Goal: Transaction & Acquisition: Purchase product/service

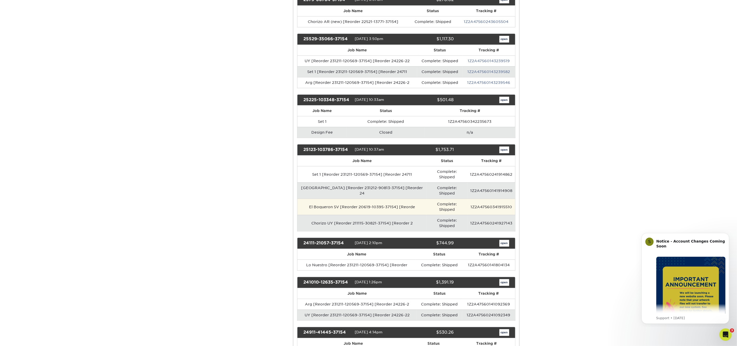
scroll to position [218, 0]
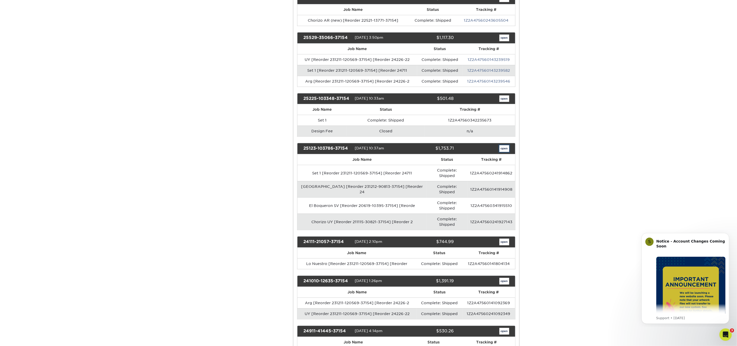
click at [502, 152] on link "open" at bounding box center [504, 148] width 10 height 7
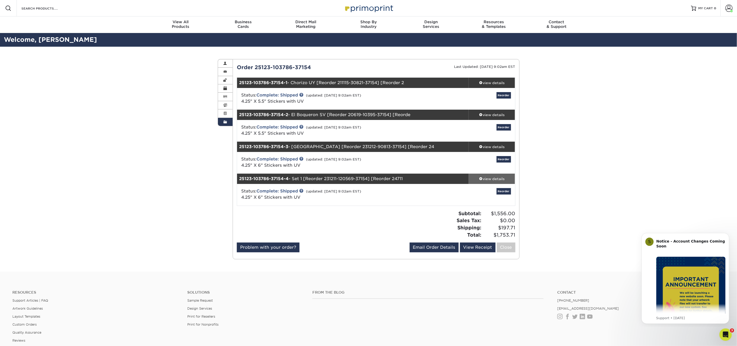
click at [492, 178] on div "view details" at bounding box center [492, 178] width 46 height 5
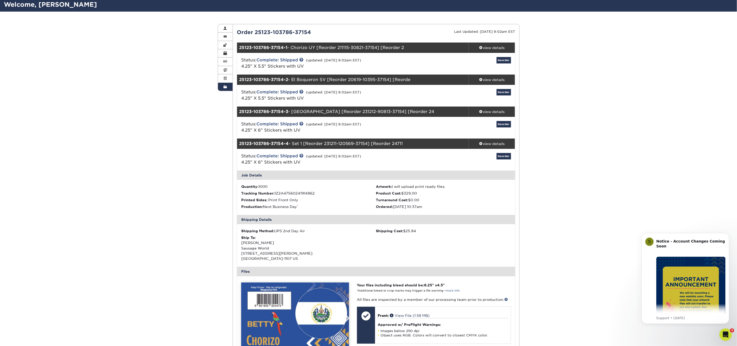
scroll to position [4, 0]
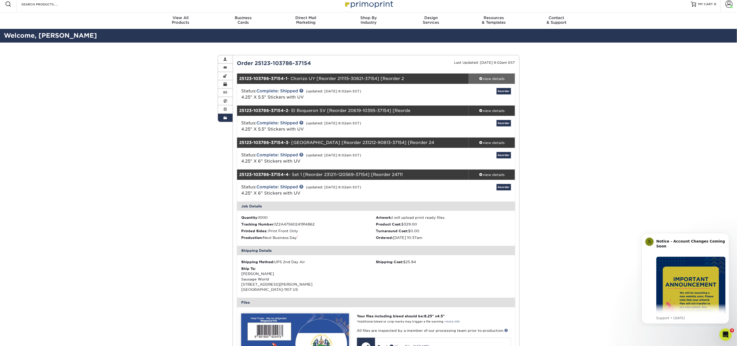
click at [505, 80] on div "view details" at bounding box center [492, 78] width 46 height 5
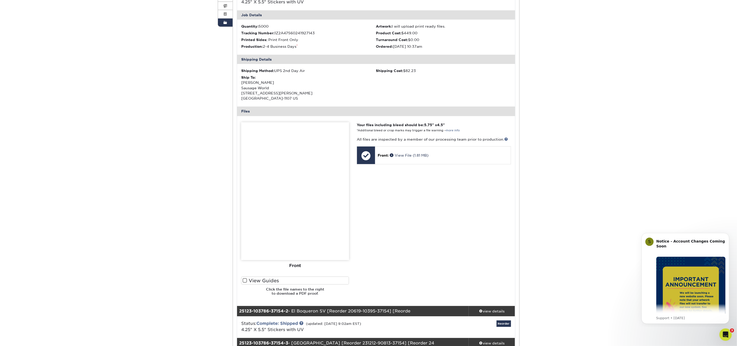
scroll to position [0, 0]
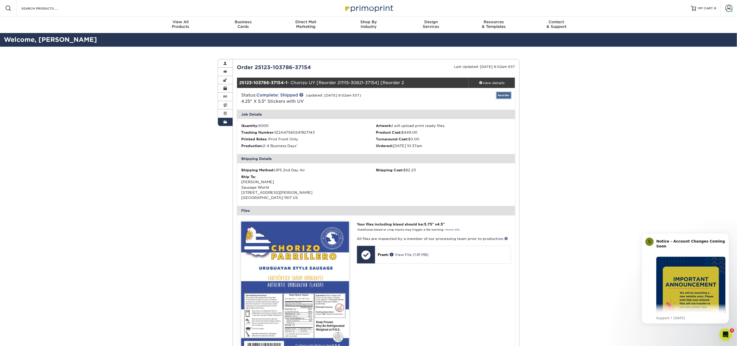
click at [504, 94] on link "Reorder" at bounding box center [504, 95] width 14 height 6
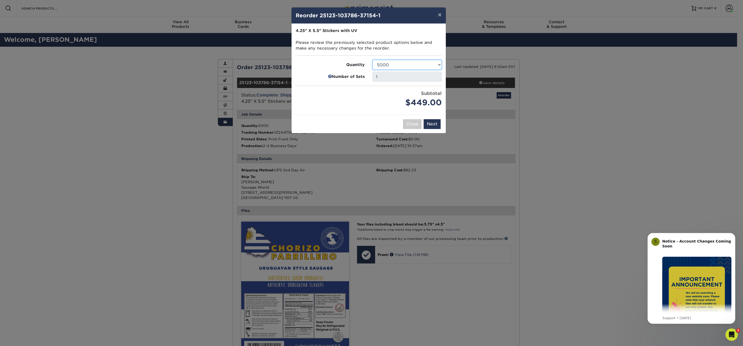
click at [433, 65] on select "500 1000 2500 5000 10000 15000 20000 25000" at bounding box center [407, 65] width 69 height 10
select select "52e3d710-0e8f-4d4d-8560-7d4d8655be69"
click at [373, 60] on select "500 1000 2500 5000 10000 15000 20000 25000" at bounding box center [407, 65] width 69 height 10
click at [436, 121] on button "Next" at bounding box center [432, 124] width 17 height 10
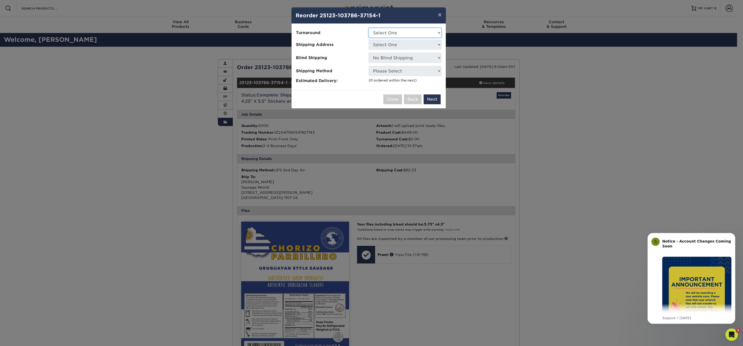
click at [424, 34] on select "Select One 2-4 Business Days 2 Day Next Business Day" at bounding box center [405, 33] width 73 height 10
select select "e2f671c7-08b6-46c4-8d59-8a77e0b48338"
click at [369, 28] on select "Select One 2-4 Business Days 2 Day Next Business Day" at bounding box center [405, 33] width 73 height 10
click at [425, 45] on select "Select One 1660 Chorizo ARG Dona Betty Labels" at bounding box center [405, 45] width 73 height 10
select select "247102"
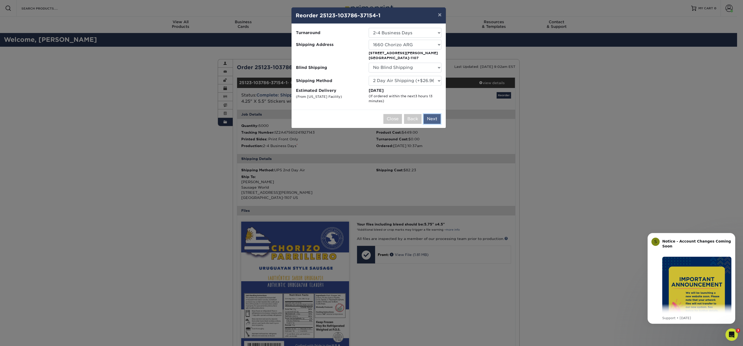
click at [429, 120] on button "Next" at bounding box center [432, 119] width 17 height 10
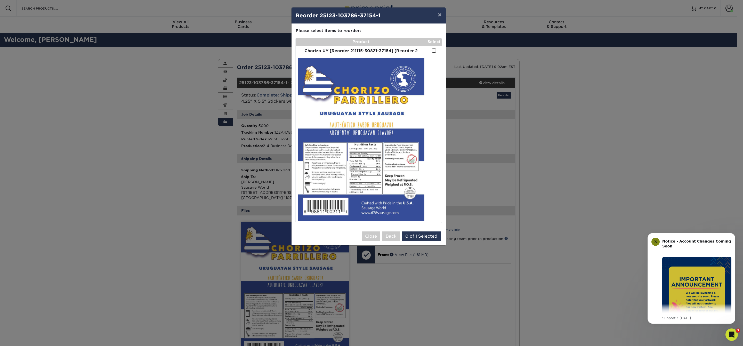
click at [436, 52] on td at bounding box center [433, 51] width 15 height 10
click at [433, 50] on span at bounding box center [434, 50] width 4 height 5
click at [0, 0] on input "checkbox" at bounding box center [0, 0] width 0 height 0
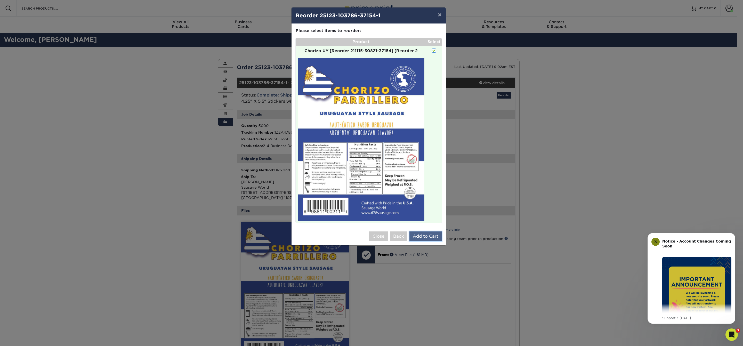
click at [419, 235] on button "Add to Cart" at bounding box center [425, 236] width 32 height 10
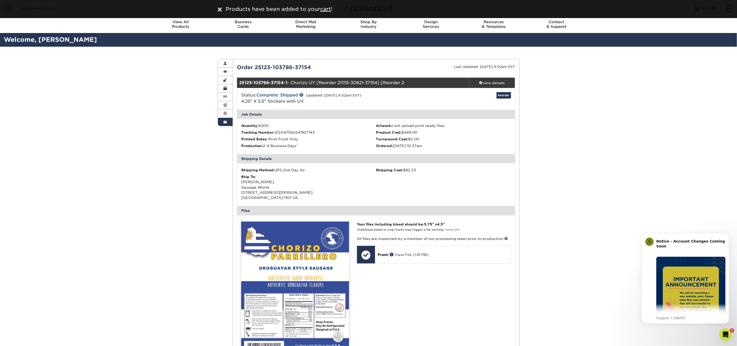
click at [224, 122] on span at bounding box center [225, 122] width 4 height 4
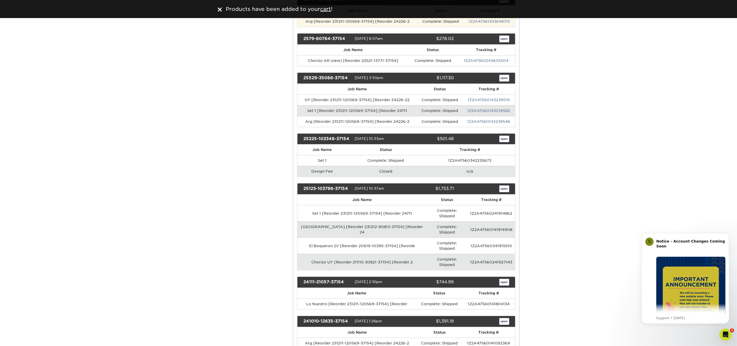
scroll to position [224, 0]
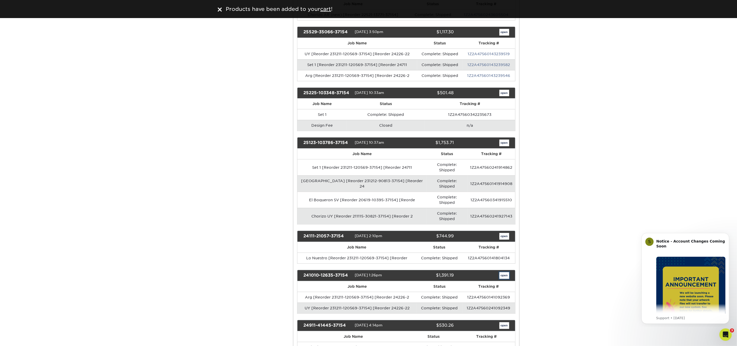
click at [506, 272] on link "open" at bounding box center [504, 275] width 10 height 7
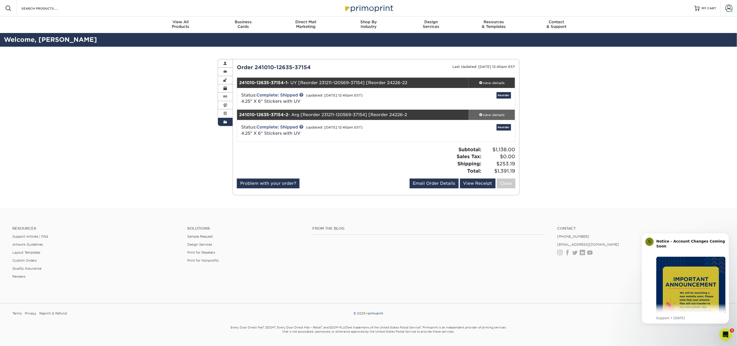
click at [506, 116] on div "view details" at bounding box center [492, 114] width 46 height 5
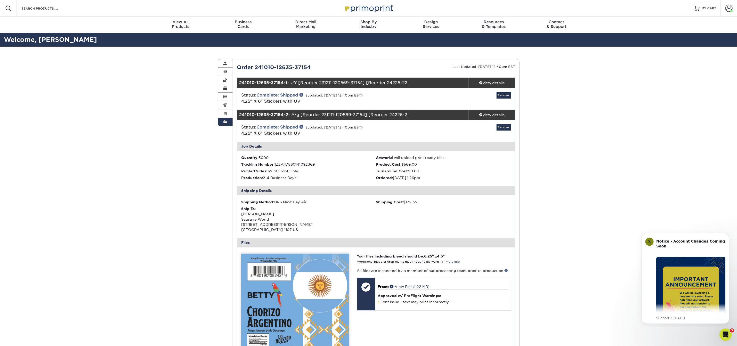
click at [225, 121] on span at bounding box center [225, 122] width 4 height 4
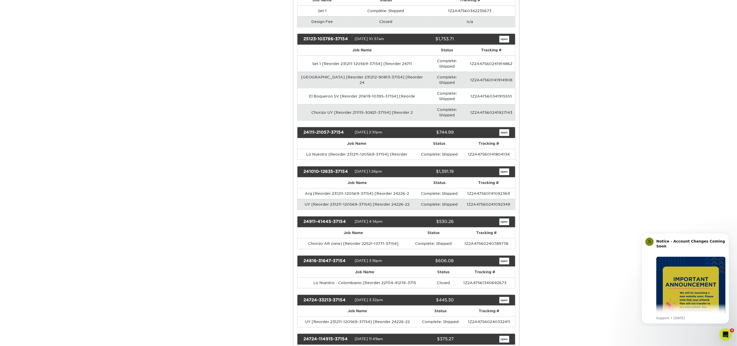
scroll to position [358, 0]
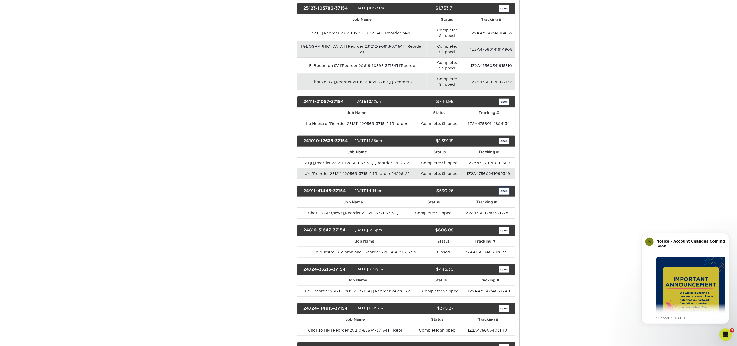
click at [501, 188] on link "open" at bounding box center [504, 191] width 10 height 7
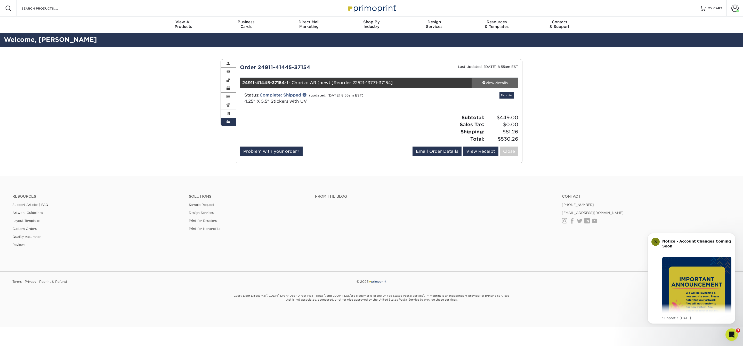
click at [496, 79] on link "view details" at bounding box center [495, 83] width 46 height 10
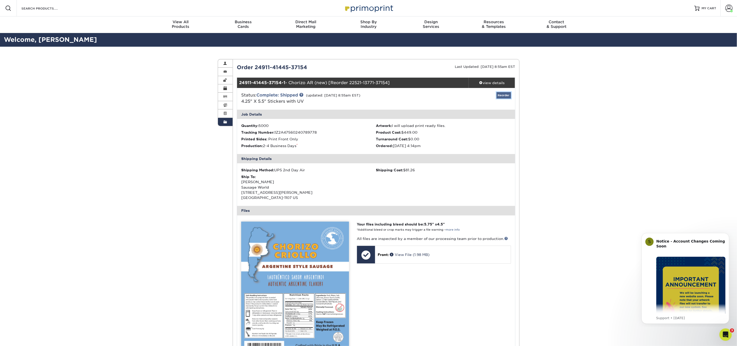
click at [502, 94] on link "Reorder" at bounding box center [504, 95] width 14 height 6
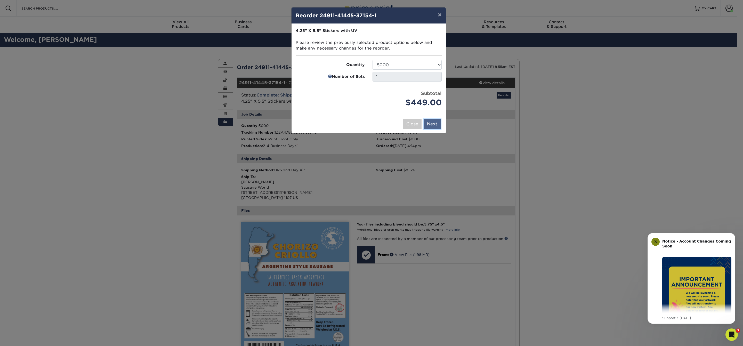
click at [433, 123] on button "Next" at bounding box center [432, 124] width 17 height 10
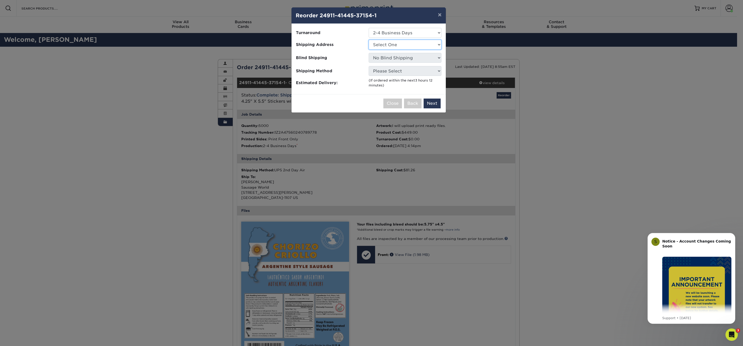
click at [428, 46] on select "Select One 1660 Chorizo ARG Dona Betty Labels" at bounding box center [405, 45] width 73 height 10
select select "247102"
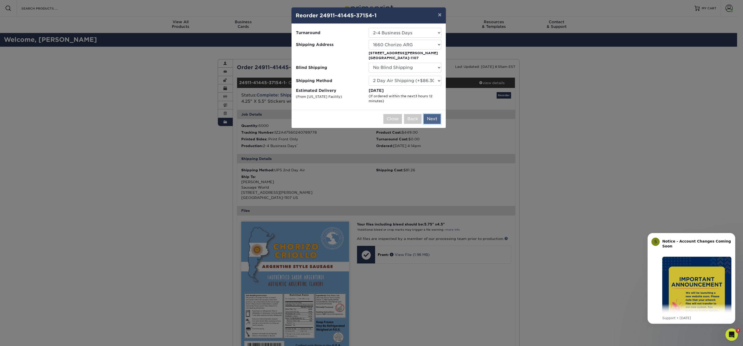
click at [429, 122] on button "Next" at bounding box center [432, 119] width 17 height 10
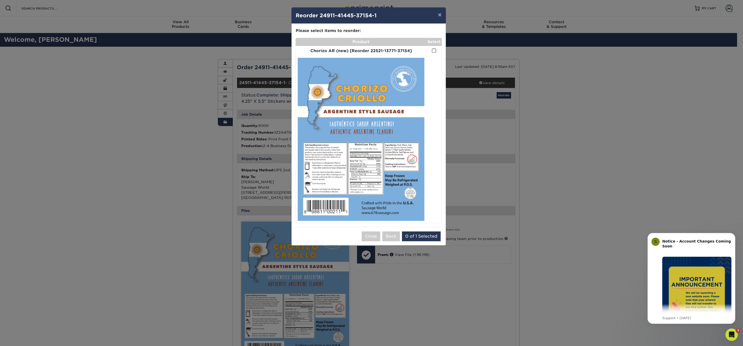
click at [433, 53] on span at bounding box center [434, 50] width 4 height 5
click at [0, 0] on input "checkbox" at bounding box center [0, 0] width 0 height 0
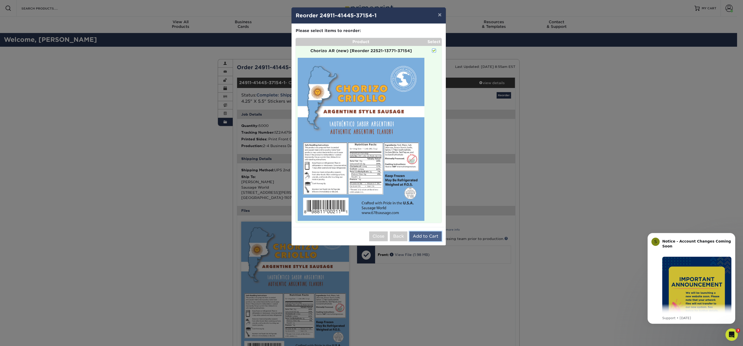
click at [432, 238] on button "Add to Cart" at bounding box center [425, 236] width 32 height 10
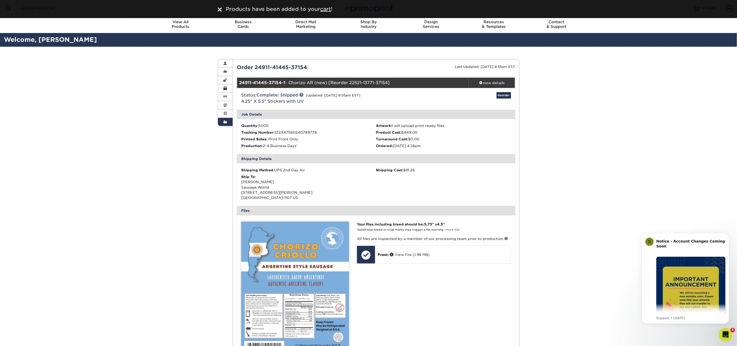
click at [726, 335] on icon "Open Intercom Messenger" at bounding box center [725, 334] width 9 height 9
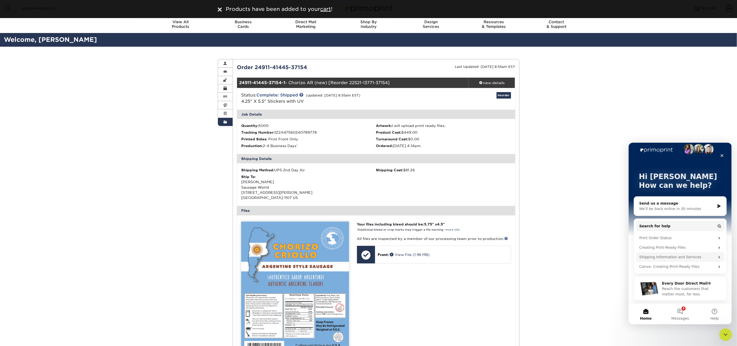
scroll to position [7, 0]
click at [683, 317] on span "Messages" at bounding box center [680, 318] width 18 height 4
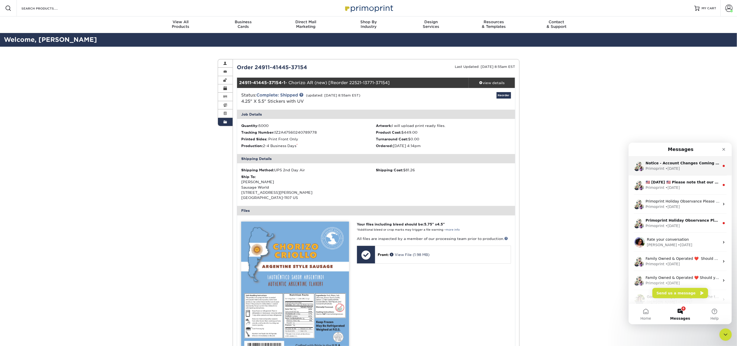
click at [656, 166] on div "Primoprint" at bounding box center [654, 168] width 19 height 5
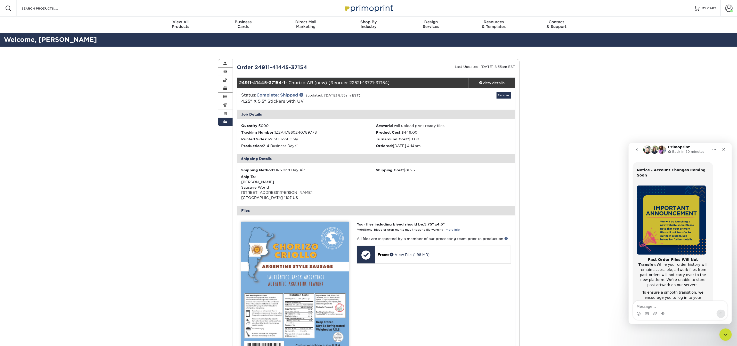
scroll to position [0, 0]
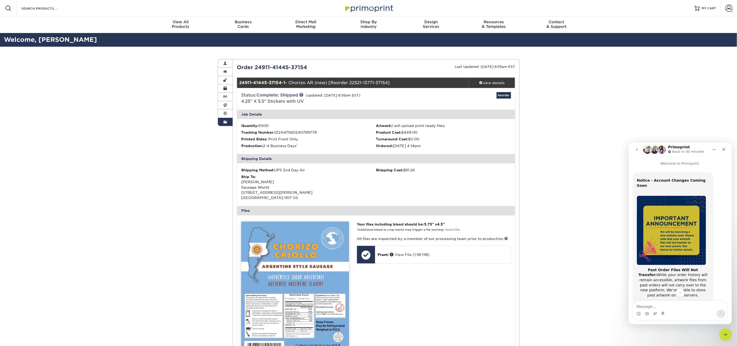
click at [638, 151] on icon "go back" at bounding box center [637, 149] width 4 height 4
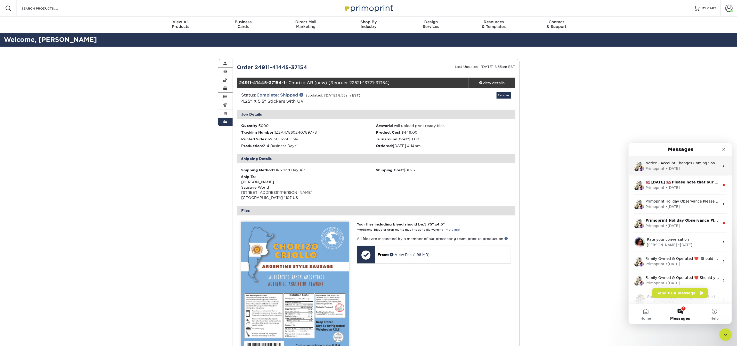
click at [665, 169] on div "• 5d ago" at bounding box center [672, 168] width 14 height 5
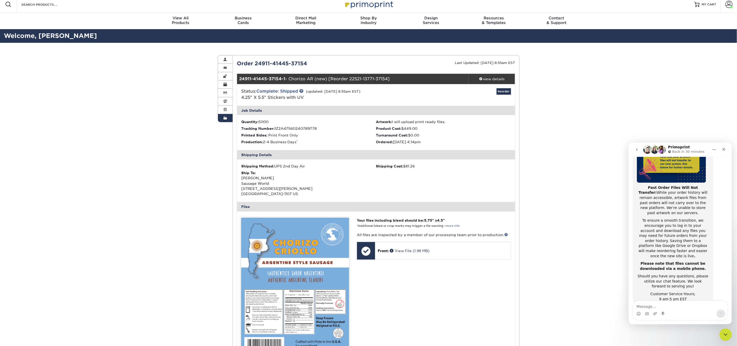
scroll to position [9, 0]
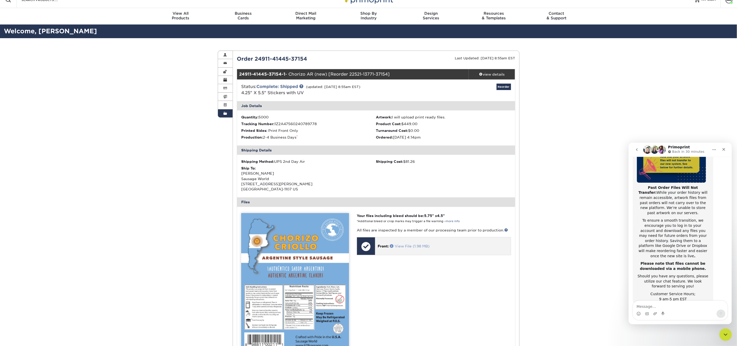
click at [411, 248] on link "View File (1.98 MB)" at bounding box center [410, 246] width 40 height 4
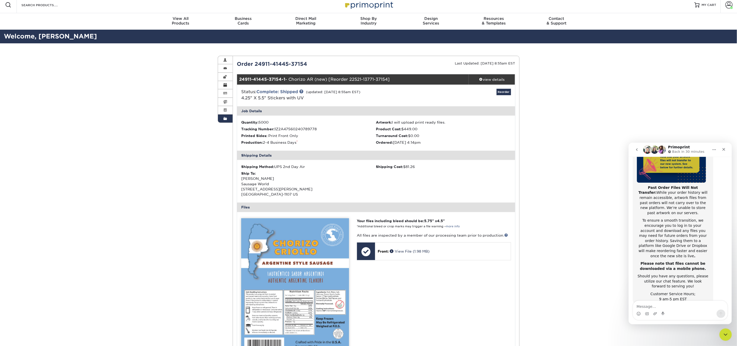
scroll to position [0, 0]
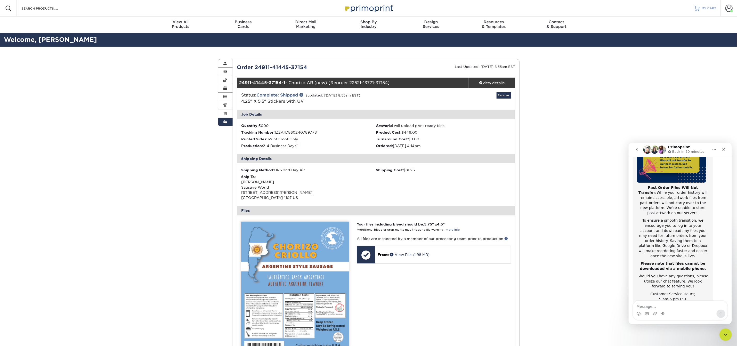
click at [708, 11] on link "MY CART" at bounding box center [705, 8] width 22 height 17
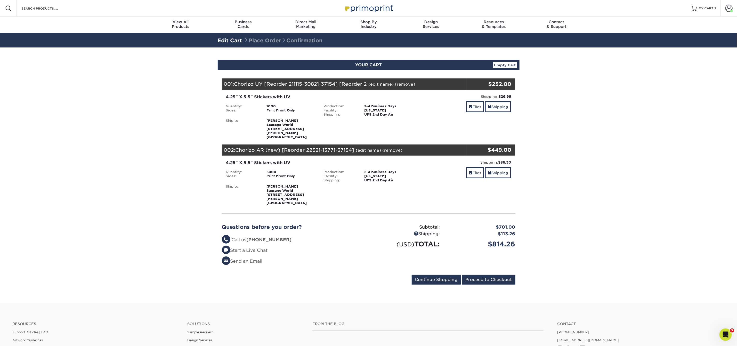
click at [270, 119] on strong "[PERSON_NAME] Sausage World [STREET_ADDRESS][PERSON_NAME]" at bounding box center [286, 129] width 40 height 20
click at [492, 106] on link "Shipping" at bounding box center [498, 106] width 26 height 11
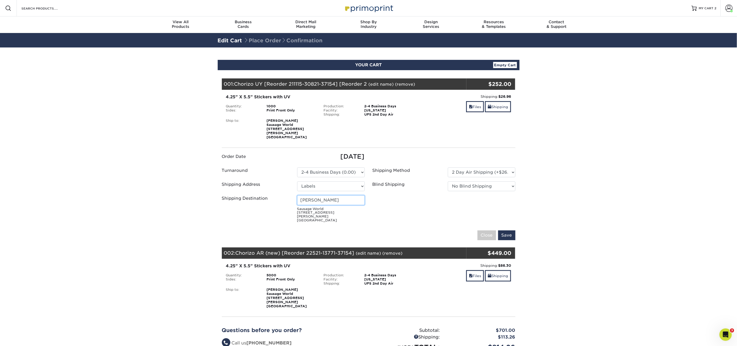
drag, startPoint x: 357, startPoint y: 196, endPoint x: 308, endPoint y: 196, distance: 49.5
click at [308, 196] on input "[PERSON_NAME]" at bounding box center [331, 200] width 68 height 10
type input "[PERSON_NAME]"
click at [471, 217] on fieldset "Order Date [DATE] Turnaround Please Select 2 Business Days (0.00) [PERSON_NAME]" at bounding box center [369, 199] width 294 height 95
click at [510, 230] on input "Save" at bounding box center [506, 235] width 17 height 10
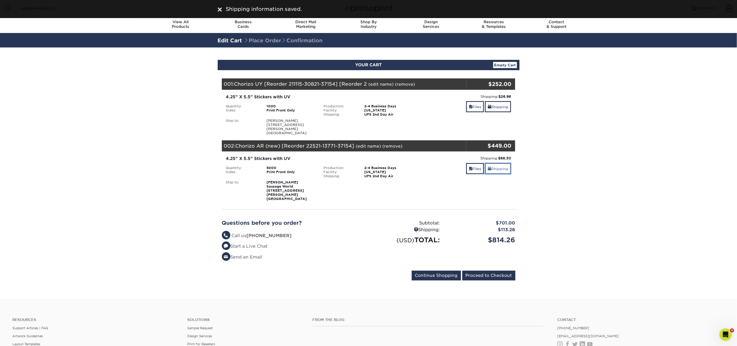
click at [507, 163] on link "Shipping" at bounding box center [498, 168] width 26 height 11
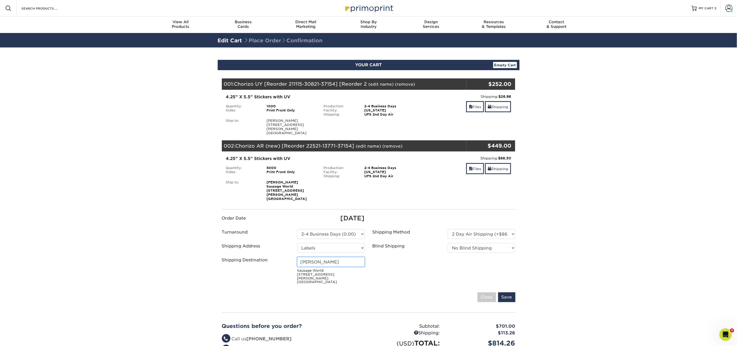
drag, startPoint x: 323, startPoint y: 255, endPoint x: 298, endPoint y: 251, distance: 25.4
click at [297, 257] on input "[PERSON_NAME]" at bounding box center [331, 262] width 68 height 10
type input "[PERSON_NAME]"
click at [511, 292] on input "Save" at bounding box center [506, 297] width 17 height 10
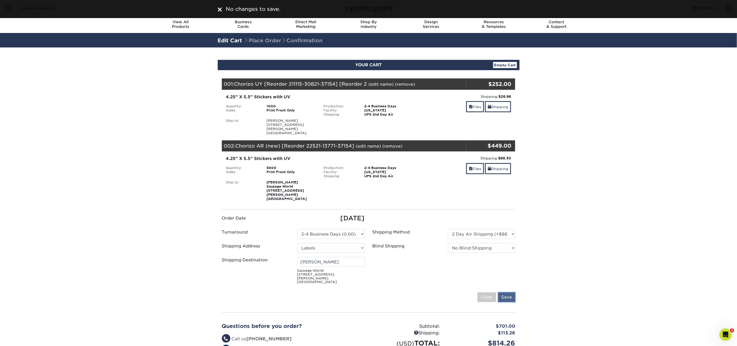
click at [512, 292] on input "Save" at bounding box center [506, 297] width 17 height 10
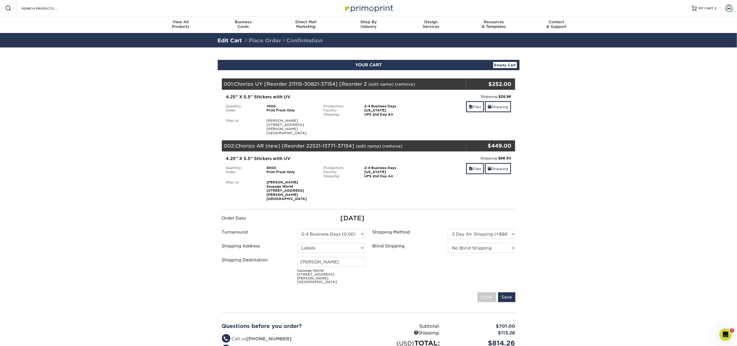
click at [223, 11] on div "Resources Menu Search Products Account [PERSON_NAME] Client Account Dashboard A…" at bounding box center [368, 8] width 737 height 17
click at [508, 292] on input "Save" at bounding box center [506, 297] width 17 height 10
click at [505, 292] on input "Save" at bounding box center [506, 297] width 17 height 10
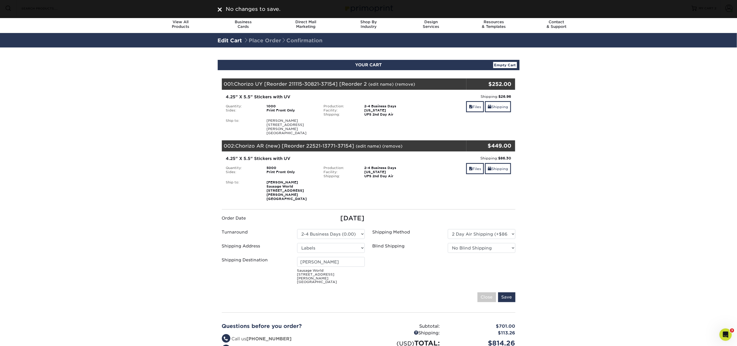
click at [555, 245] on section "YOUR CART Empty Cart Your Cart is Empty View Account Active Orders Order Histor…" at bounding box center [368, 224] width 737 height 355
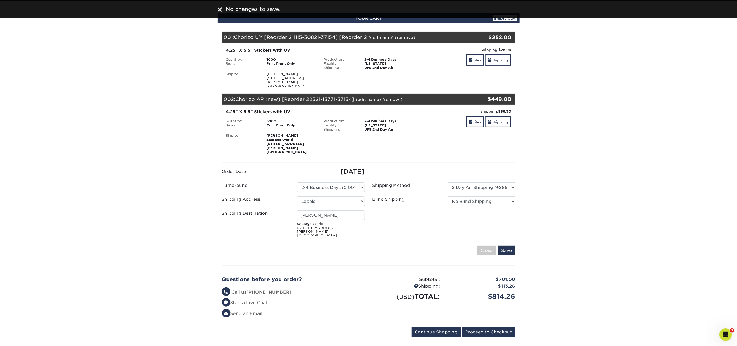
scroll to position [60, 0]
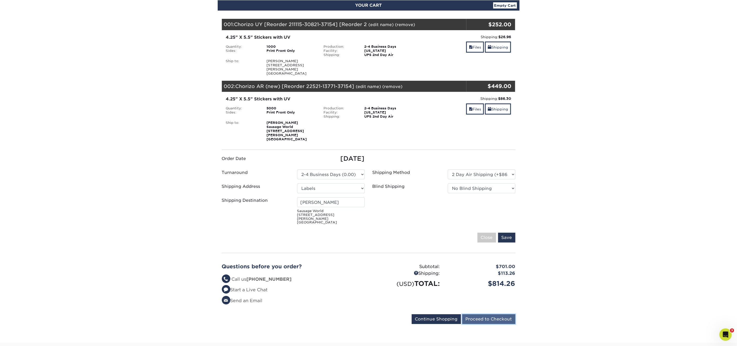
click at [497, 314] on input "Proceed to Checkout" at bounding box center [488, 319] width 53 height 10
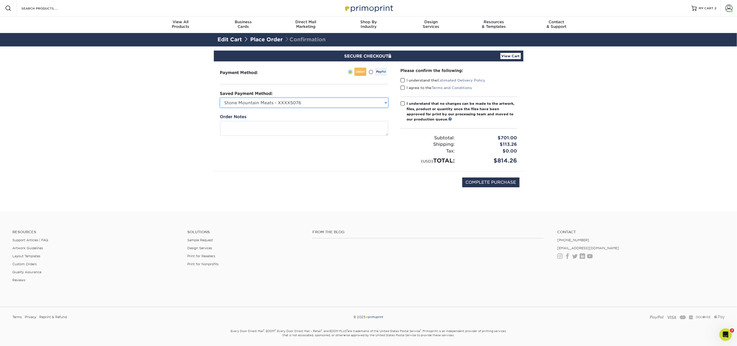
click at [344, 103] on select "Stone Mountain Meats - XXXX5076 Visa - XXXX1445 MasterCard - XXXX9092 Visa - XX…" at bounding box center [304, 103] width 168 height 10
select select "68857"
click at [220, 98] on select "Stone Mountain Meats - XXXX5076 Visa - XXXX1445 MasterCard - XXXX9092 Visa - XX…" at bounding box center [304, 103] width 168 height 10
click at [403, 80] on span at bounding box center [403, 80] width 4 height 5
click at [0, 0] on input "I understand the Estimated Delivery Policy" at bounding box center [0, 0] width 0 height 0
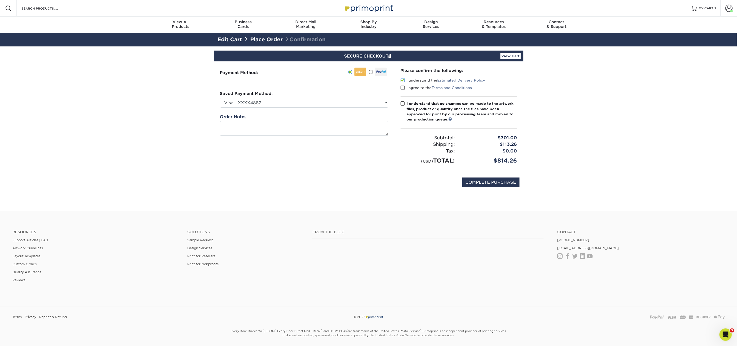
click at [405, 85] on div "Please confirm the following: I understand the Estimated Delivery Policy I agre…" at bounding box center [459, 116] width 117 height 97
click at [404, 88] on span at bounding box center [403, 87] width 4 height 5
click at [0, 0] on input "I agree to the Terms and Conditions" at bounding box center [0, 0] width 0 height 0
click at [403, 103] on span at bounding box center [403, 103] width 4 height 5
click at [0, 0] on input "I understand that no changes can be made to the artwork, files, product or quan…" at bounding box center [0, 0] width 0 height 0
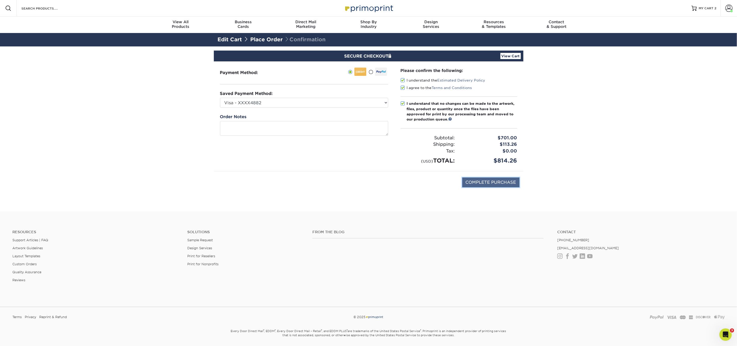
click at [478, 184] on input "COMPLETE PURCHASE" at bounding box center [490, 182] width 57 height 10
type input "PROCESSING, PLEASE WAIT..."
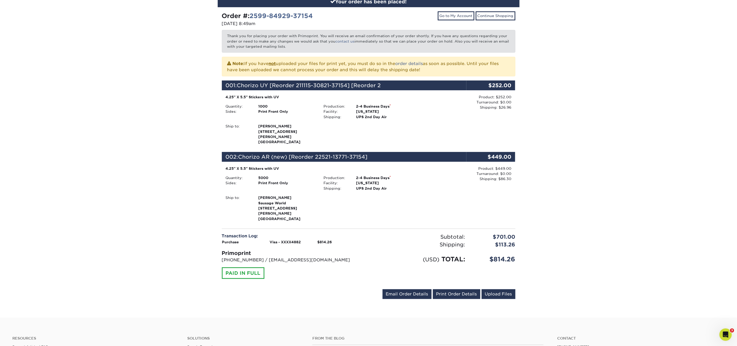
scroll to position [68, 0]
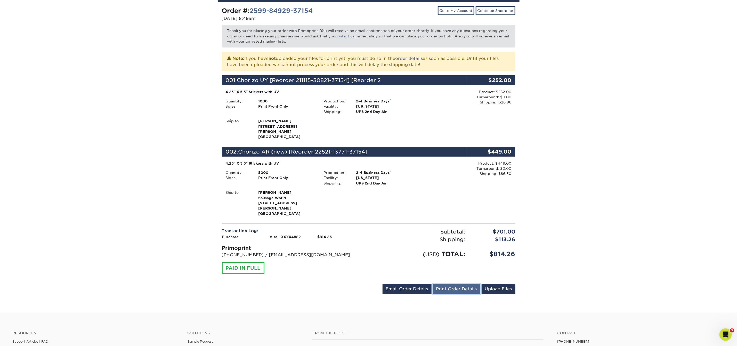
click at [454, 284] on link "Print Order Details" at bounding box center [456, 289] width 47 height 10
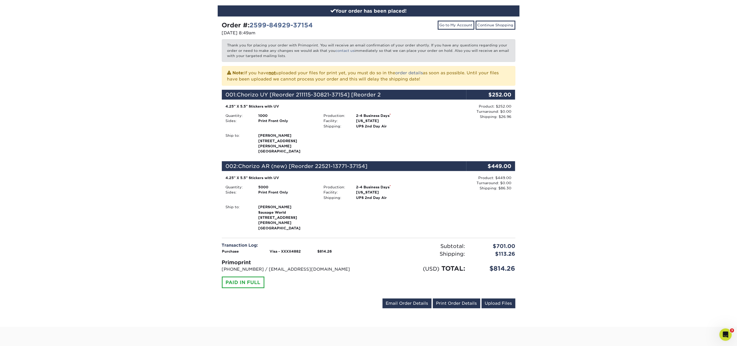
scroll to position [0, 0]
